Goal: Transaction & Acquisition: Purchase product/service

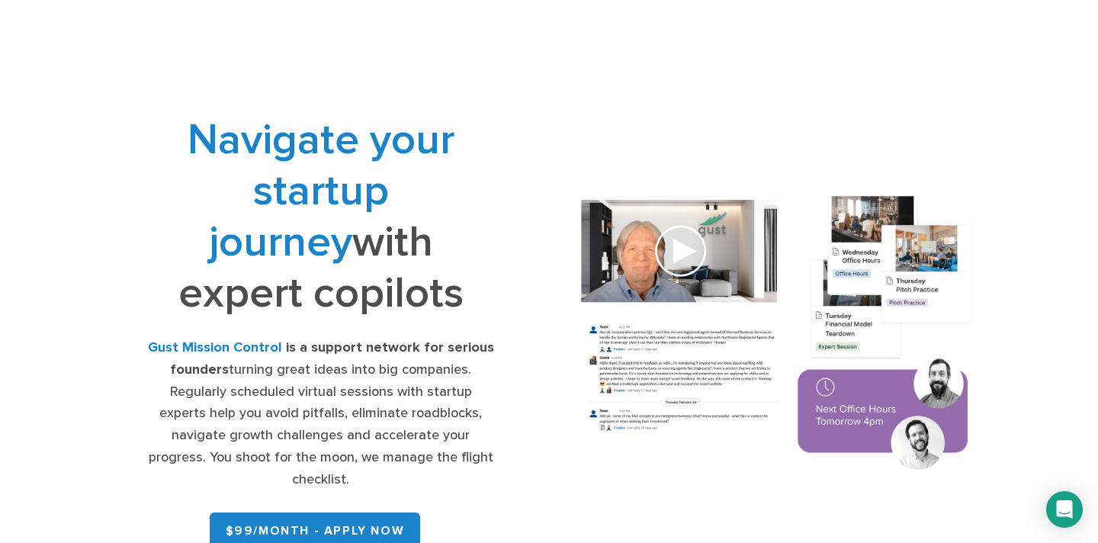
click at [116, 24] on div at bounding box center [109, 38] width 108 height 52
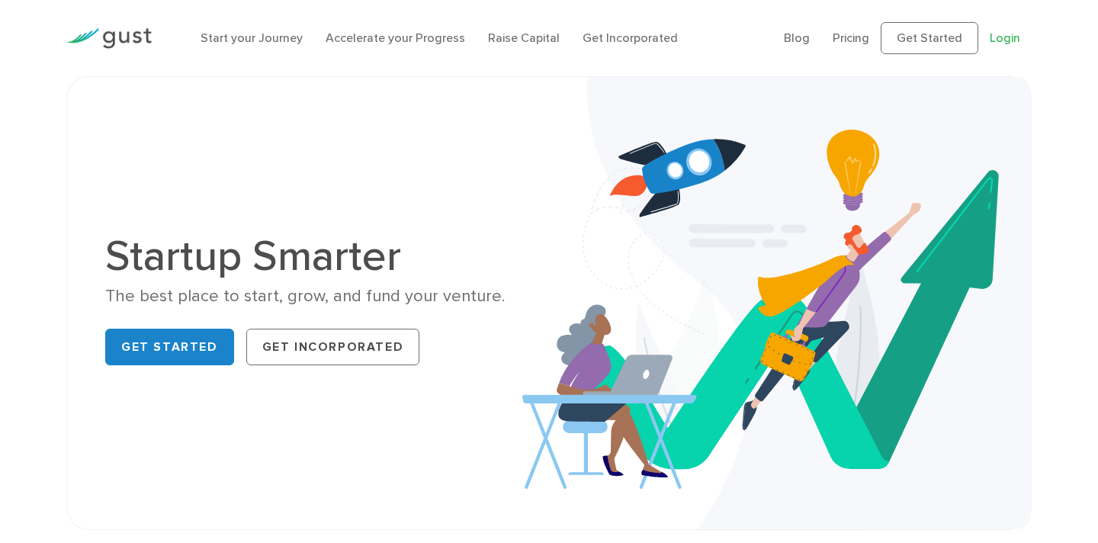
click at [1005, 39] on link "Login" at bounding box center [1005, 38] width 31 height 14
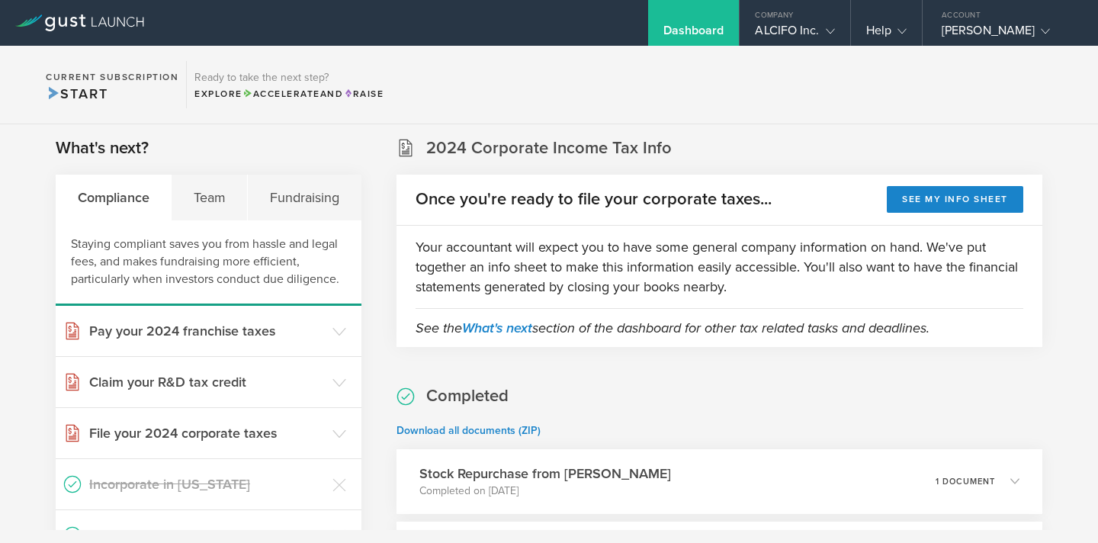
scroll to position [223, 0]
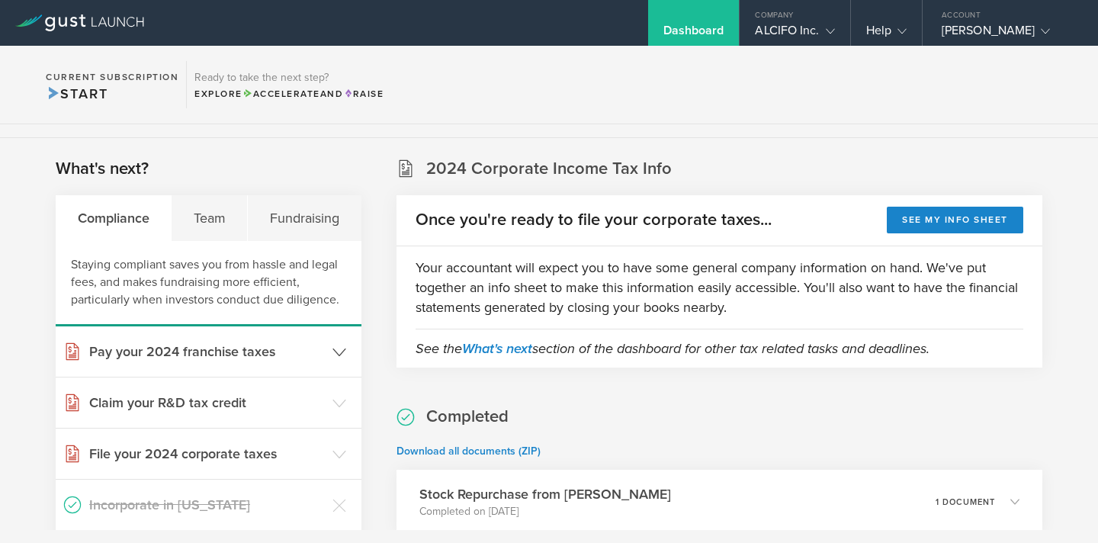
click at [336, 346] on icon at bounding box center [340, 353] width 14 height 14
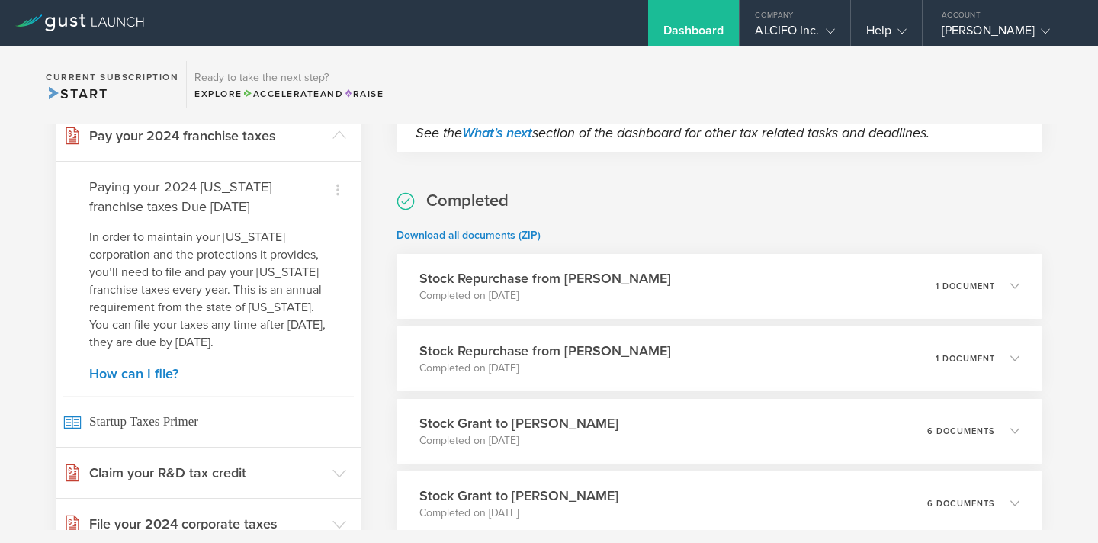
scroll to position [327, 0]
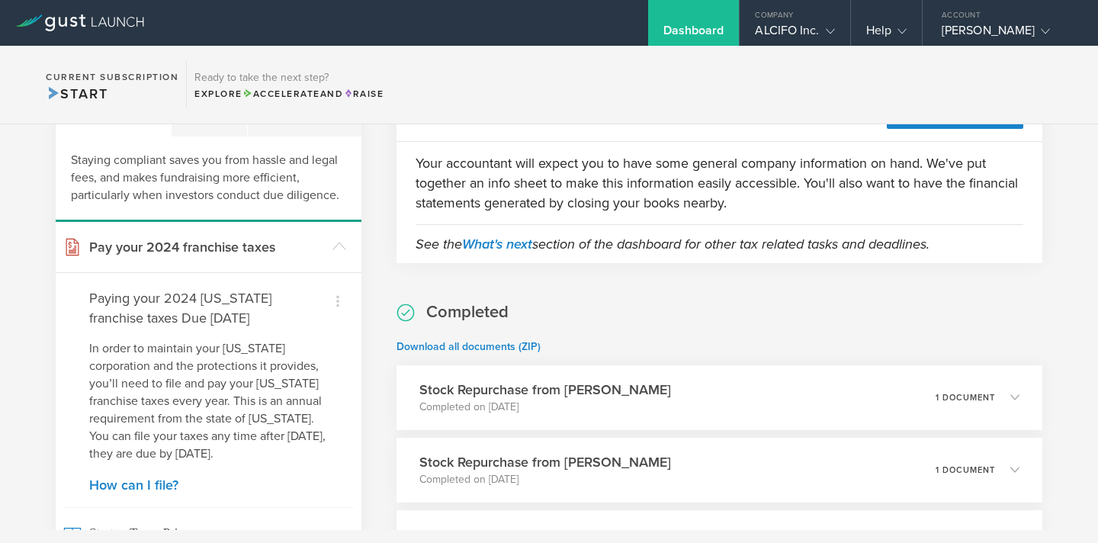
click at [265, 439] on p "In order to maintain your Delaware corporation and the protections it provides,…" at bounding box center [208, 401] width 239 height 123
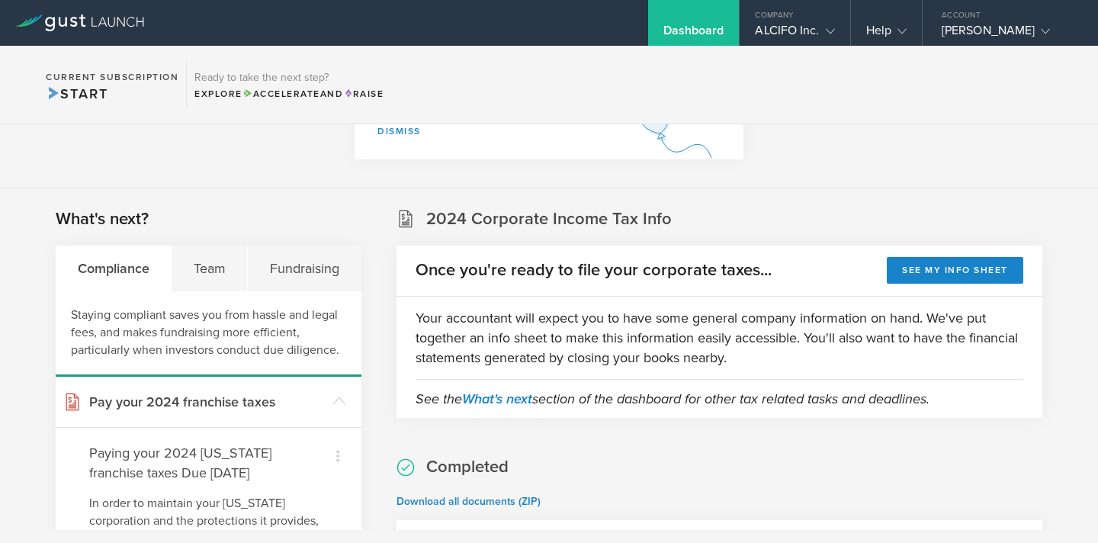
scroll to position [0, 0]
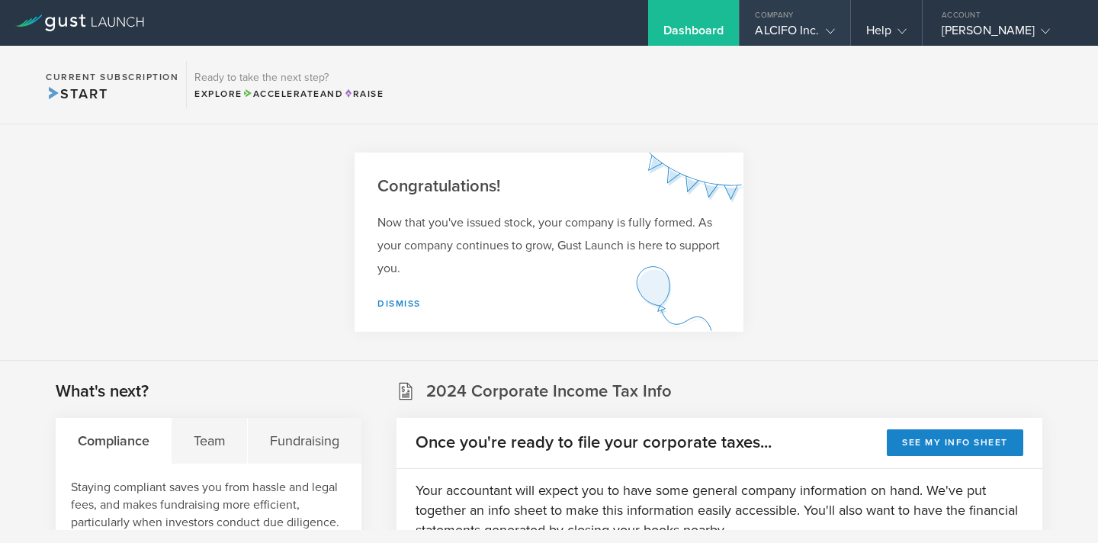
click at [833, 27] on icon at bounding box center [830, 31] width 9 height 9
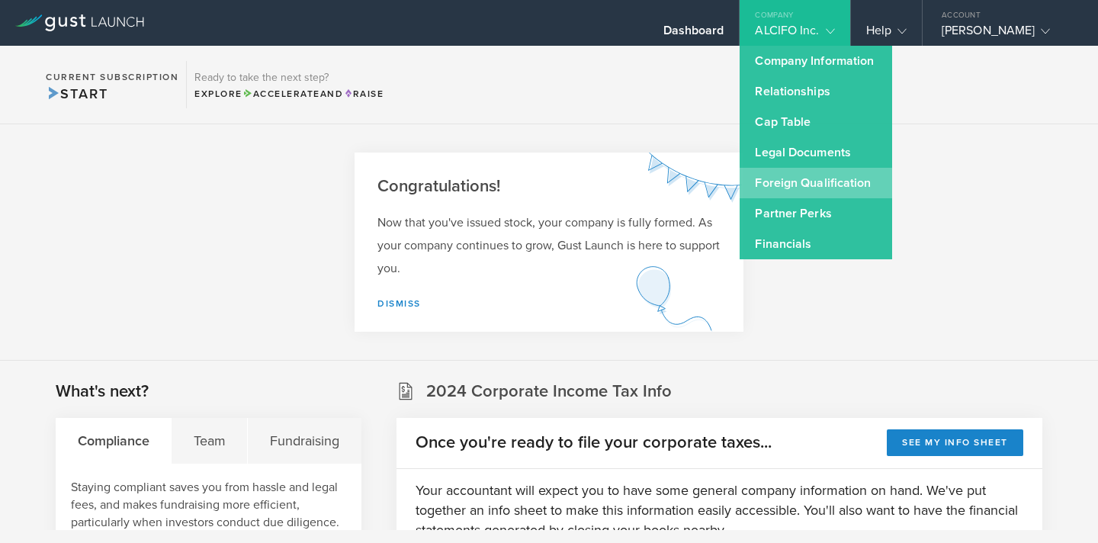
click at [788, 175] on link "Foreign Qualification" at bounding box center [816, 183] width 153 height 31
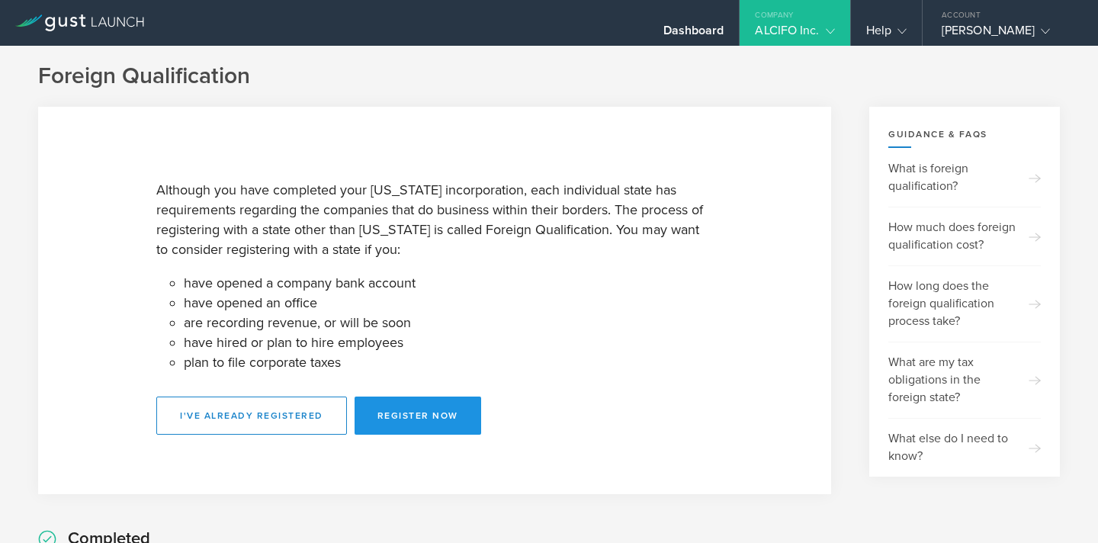
click at [414, 422] on button "Register Now" at bounding box center [418, 416] width 127 height 38
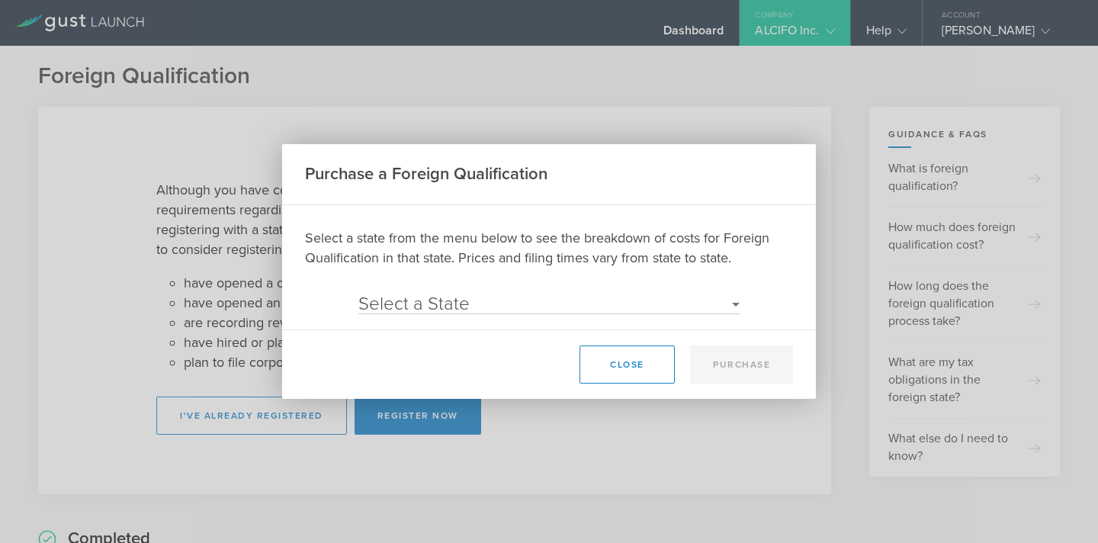
click at [737, 303] on select "Select a State Alaska Alabama Arkansas Arizona California Colorado Connecticut …" at bounding box center [548, 304] width 381 height 18
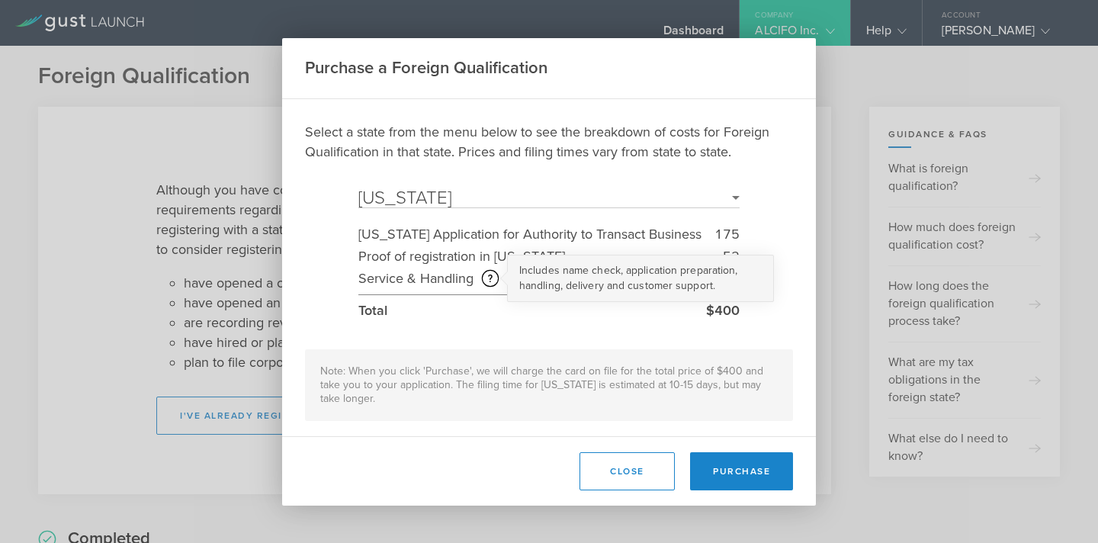
click at [498, 276] on circle at bounding box center [490, 278] width 16 height 16
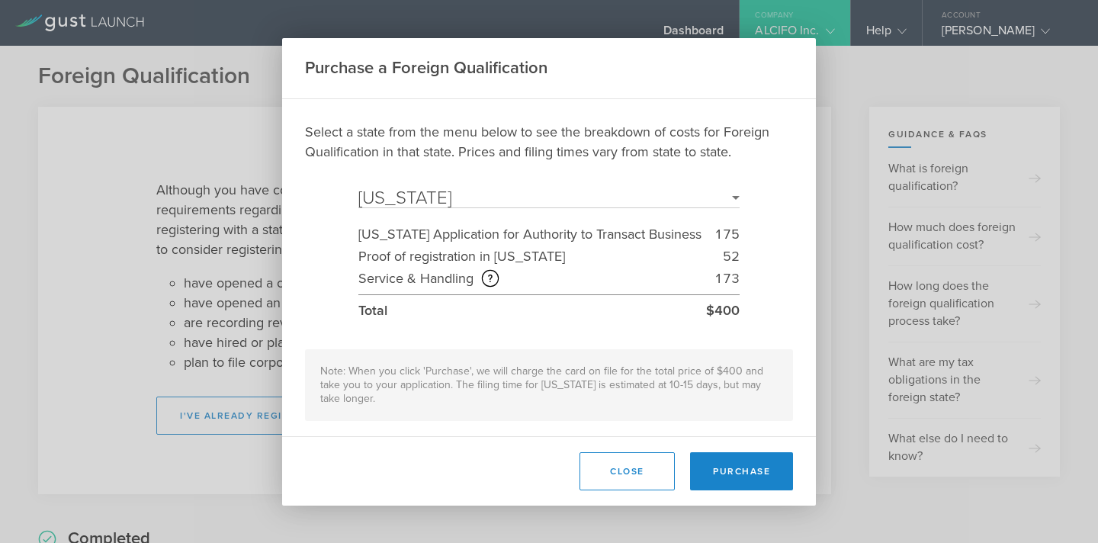
click at [516, 328] on div "Select a state from the menu below to see the breakdown of costs for Foreign Qu…" at bounding box center [549, 271] width 488 height 299
click at [733, 200] on select "Select a State Alaska Alabama Arkansas Arizona California Colorado Connecticut …" at bounding box center [548, 198] width 381 height 18
click at [737, 203] on select "Select a State Alaska Alabama Arkansas Arizona California Colorado Connecticut …" at bounding box center [548, 198] width 381 height 18
select select "IL"
click at [1014, 31] on div "Purchase a Foreign Qualification Select a state from the menu below to see the …" at bounding box center [549, 271] width 1098 height 543
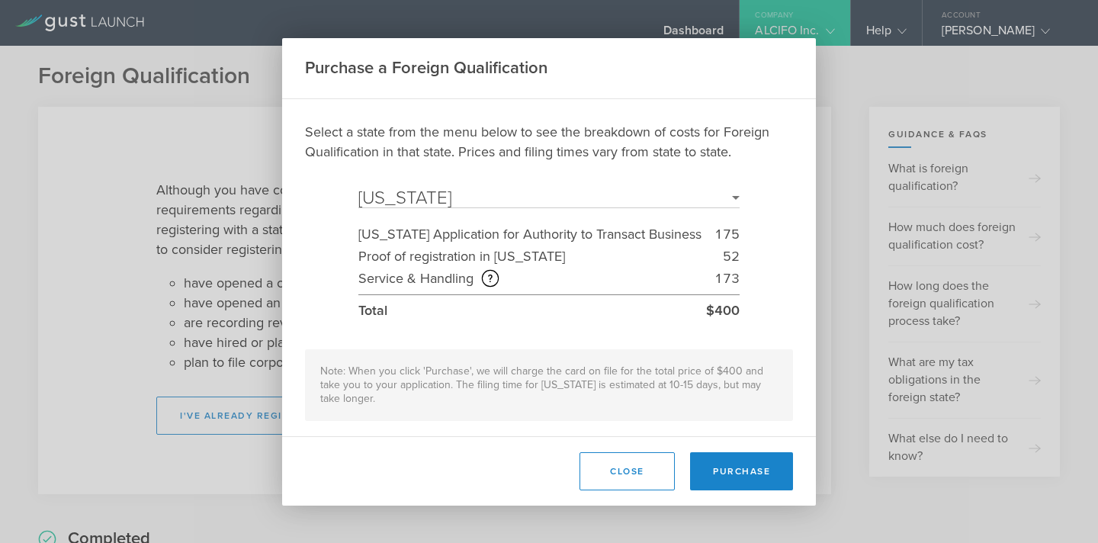
click at [1014, 31] on div "Purchase a Foreign Qualification Select a state from the menu below to see the …" at bounding box center [549, 271] width 1098 height 543
click at [1018, 32] on div "Purchase a Foreign Qualification Select a state from the menu below to see the …" at bounding box center [549, 271] width 1098 height 543
click at [621, 464] on button "Close" at bounding box center [627, 471] width 95 height 38
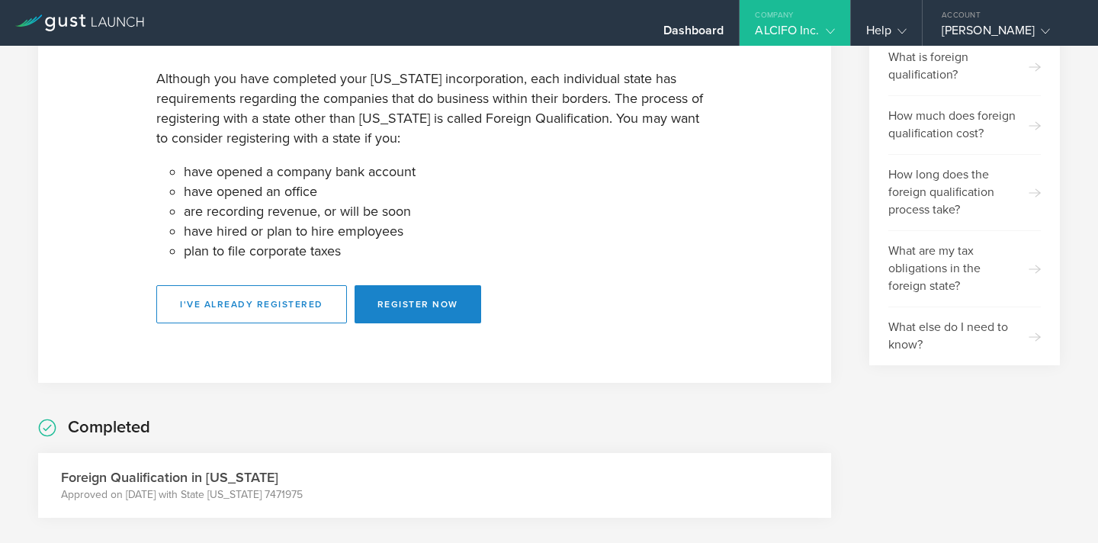
scroll to position [131, 0]
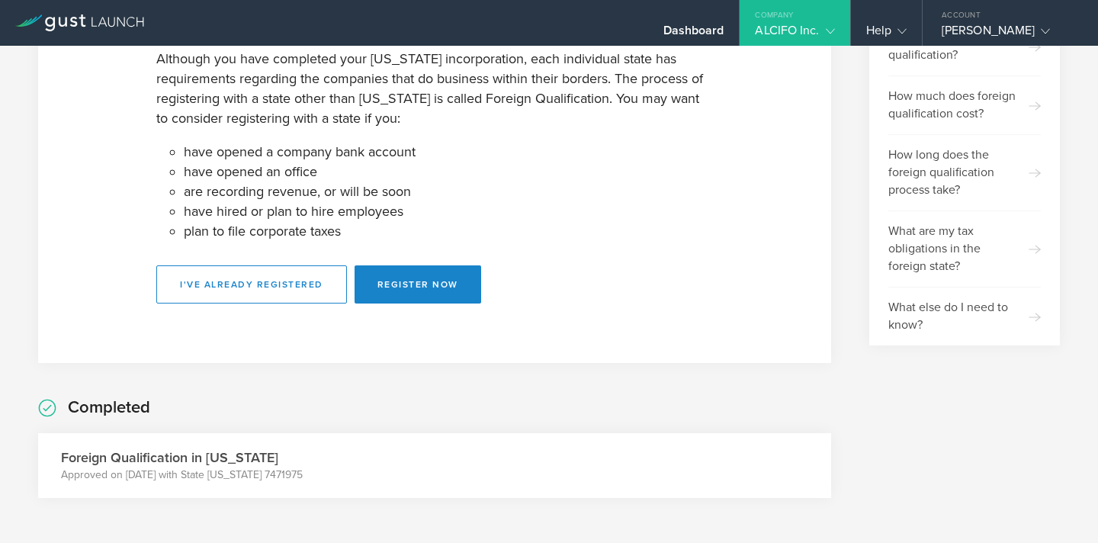
click at [222, 457] on h3 "Foreign Qualification in Pennsylvania" at bounding box center [182, 458] width 242 height 20
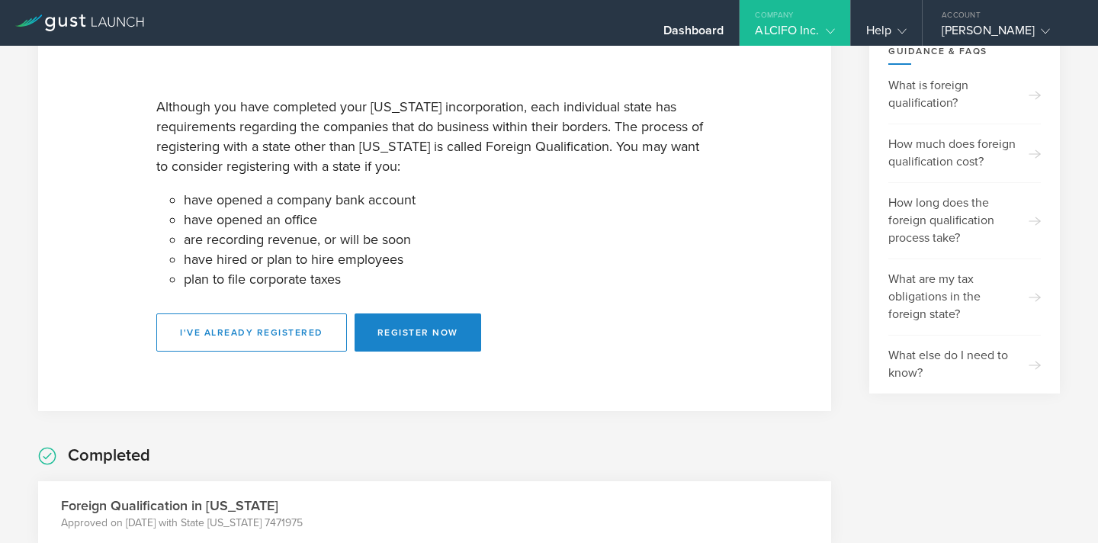
scroll to position [0, 0]
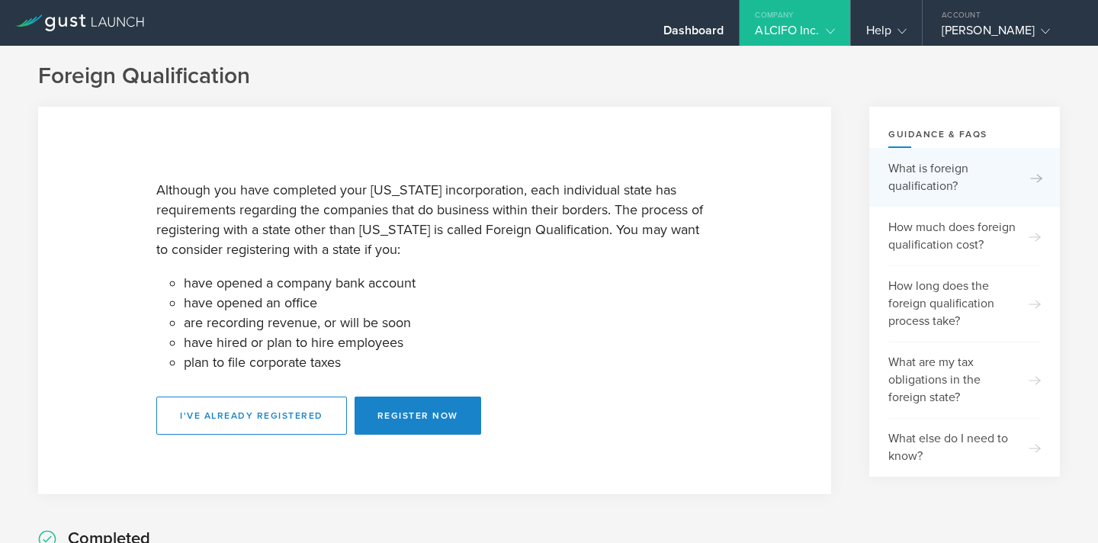
click at [949, 171] on div "What is foreign qualification?" at bounding box center [965, 177] width 153 height 59
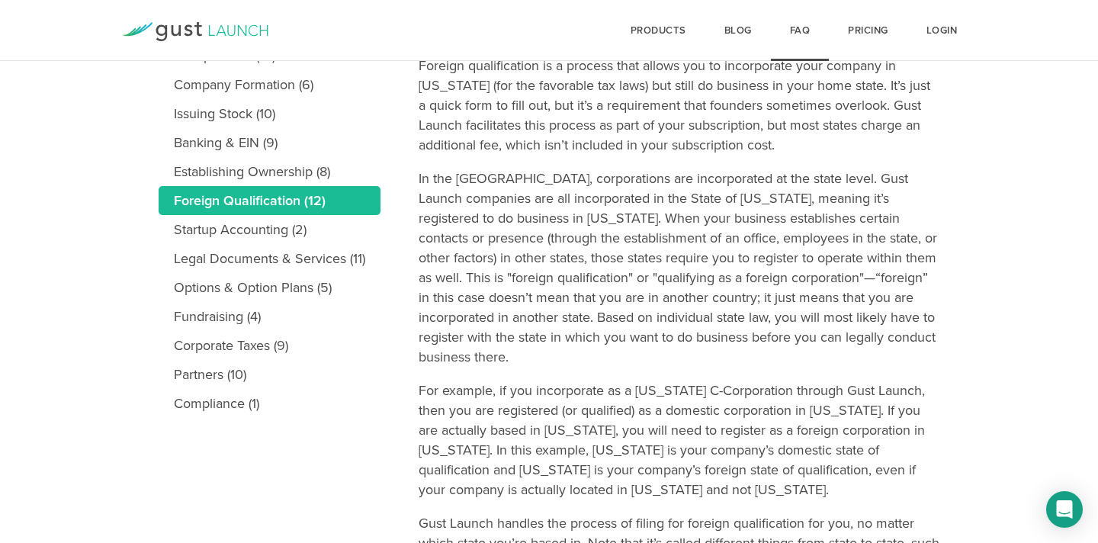
scroll to position [263, 0]
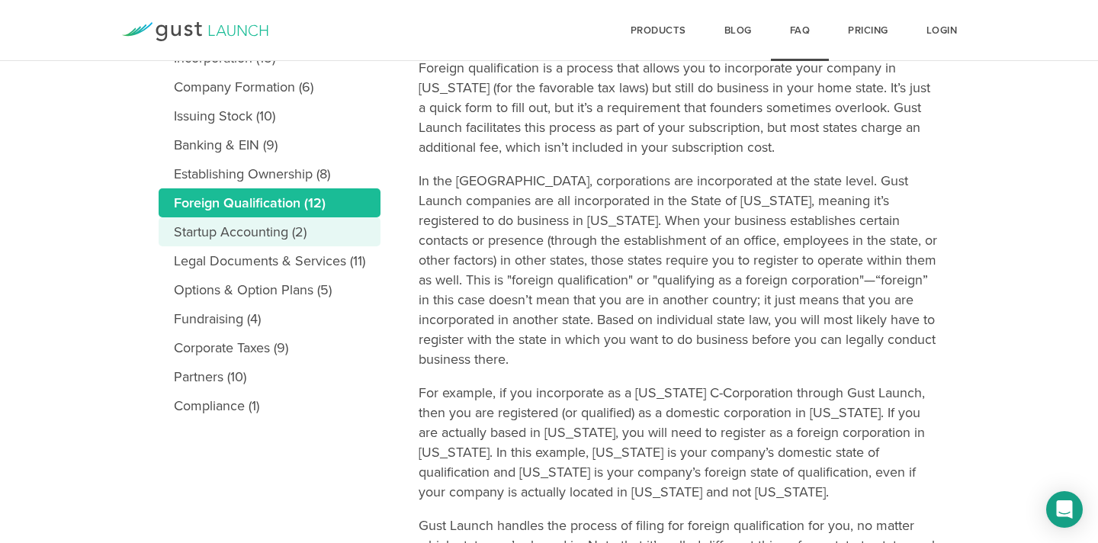
click at [230, 231] on link "Startup Accounting (2)" at bounding box center [270, 231] width 222 height 29
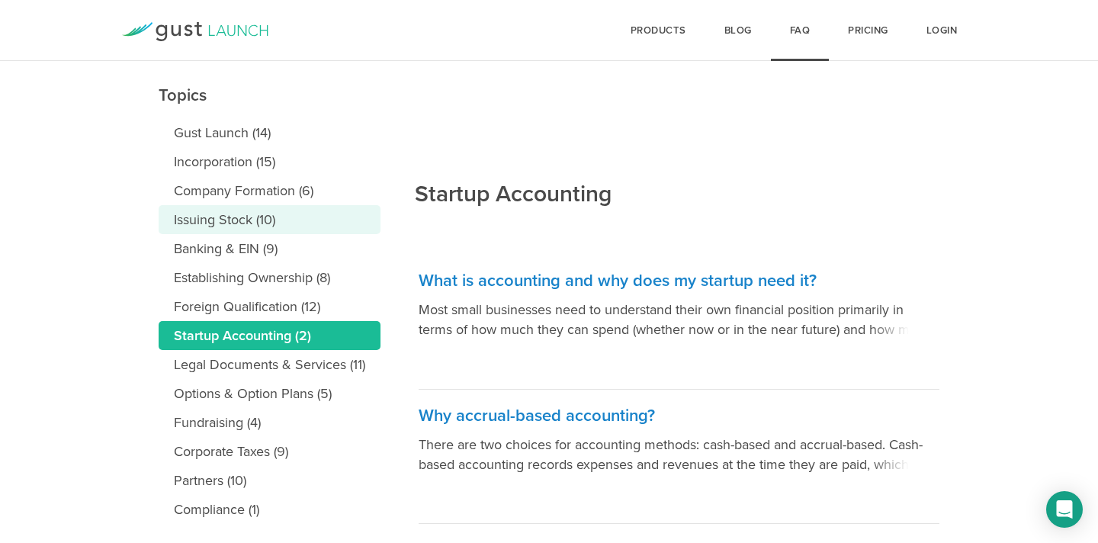
scroll to position [201, 0]
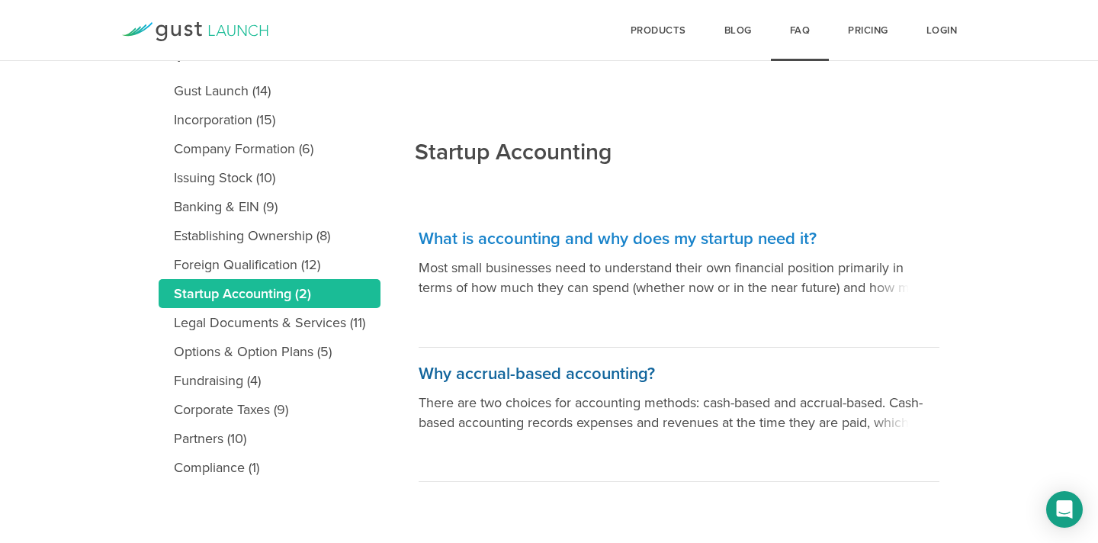
click at [592, 427] on p "There are two choices for accounting methods: cash-based and accrual-based. Cas…" at bounding box center [679, 413] width 521 height 40
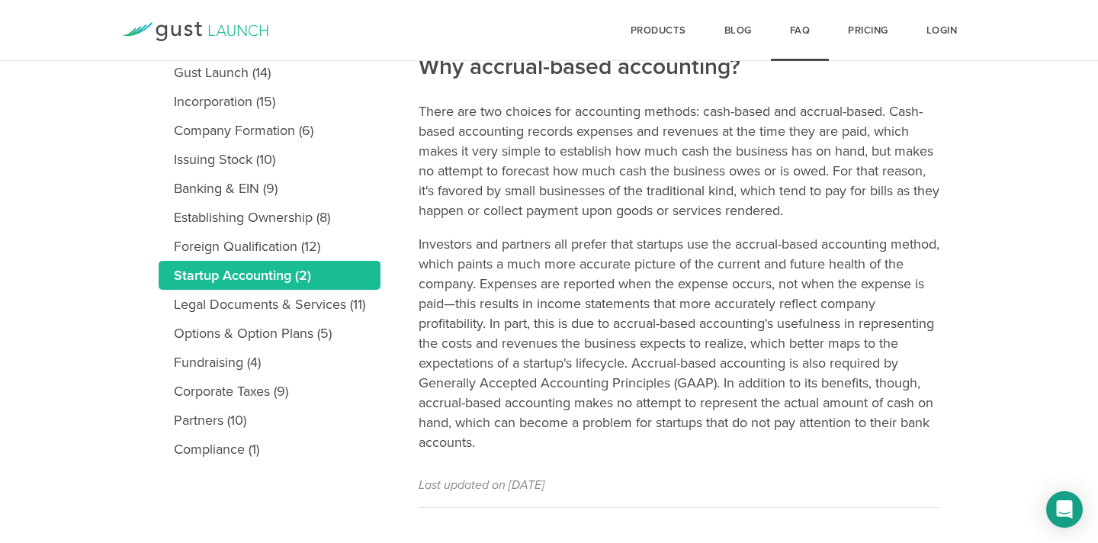
scroll to position [214, 0]
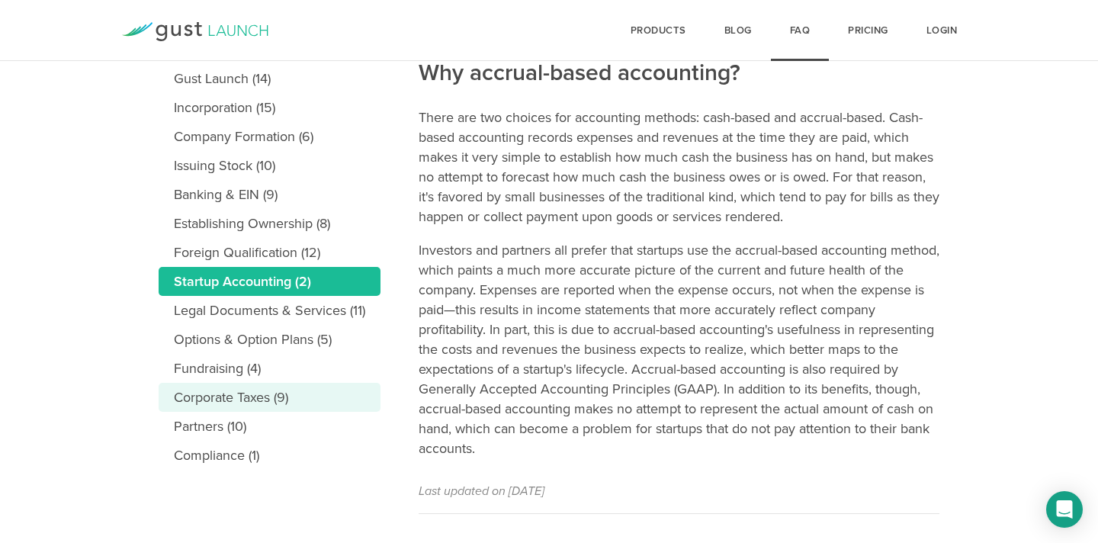
click at [272, 391] on link "Corporate Taxes (9)" at bounding box center [270, 397] width 222 height 29
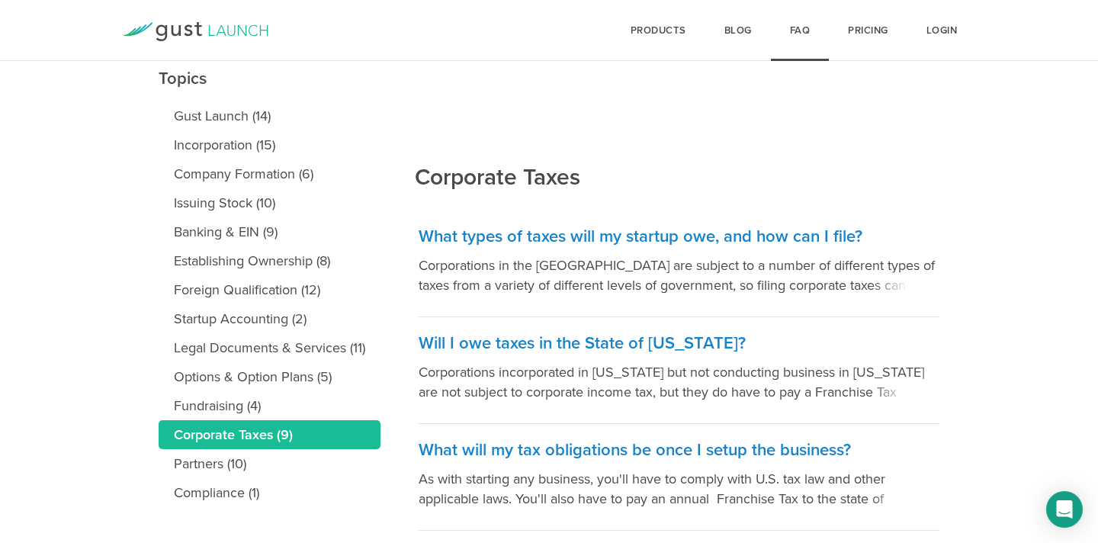
scroll to position [227, 0]
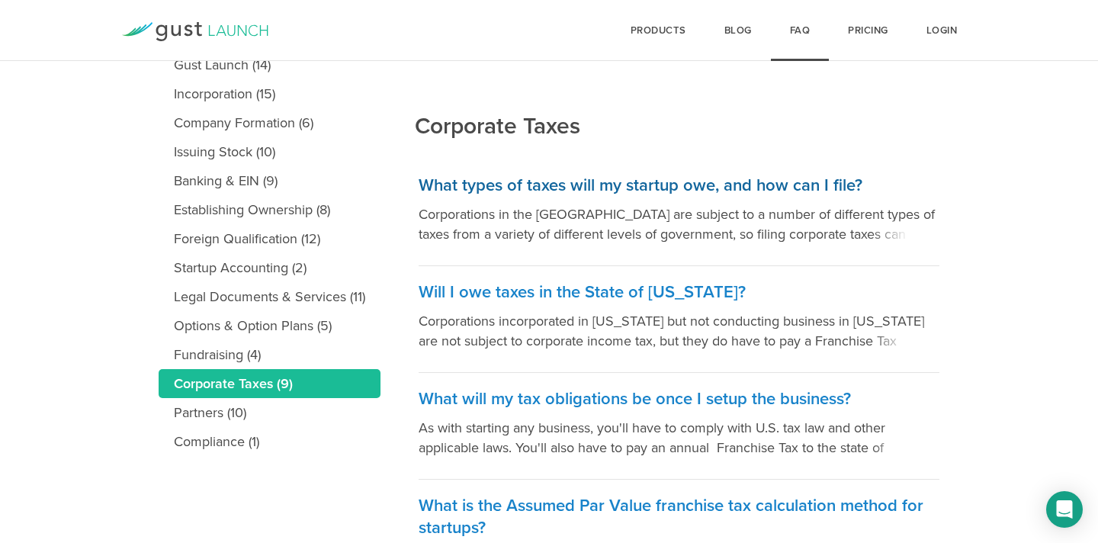
click at [564, 189] on h3 "What types of taxes will my startup owe, and how can I file?" at bounding box center [679, 186] width 521 height 22
